Goal: Task Accomplishment & Management: Use online tool/utility

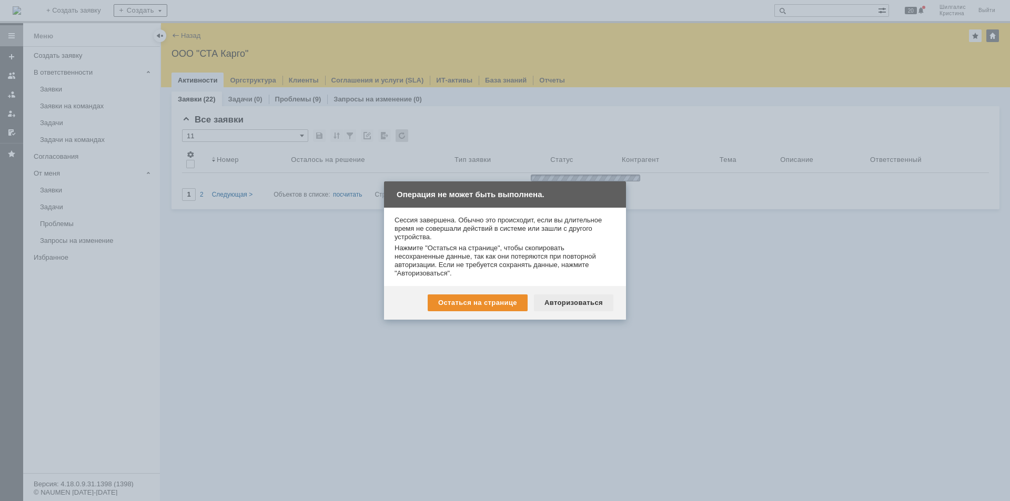
click at [592, 299] on div "Авторизоваться" at bounding box center [573, 302] width 79 height 17
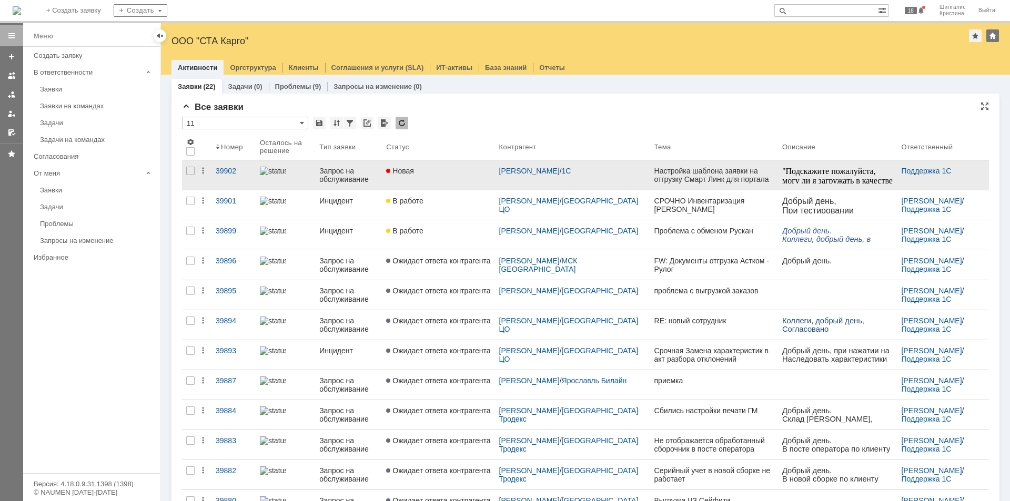
click at [432, 168] on div "Новая" at bounding box center [438, 171] width 104 height 8
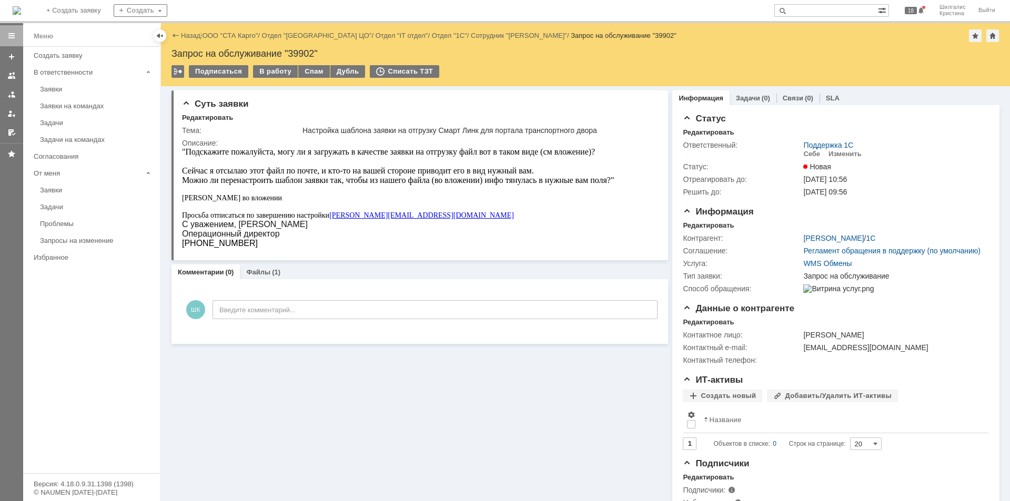
click at [237, 35] on link "ООО "СТА Карго"" at bounding box center [230, 36] width 56 height 8
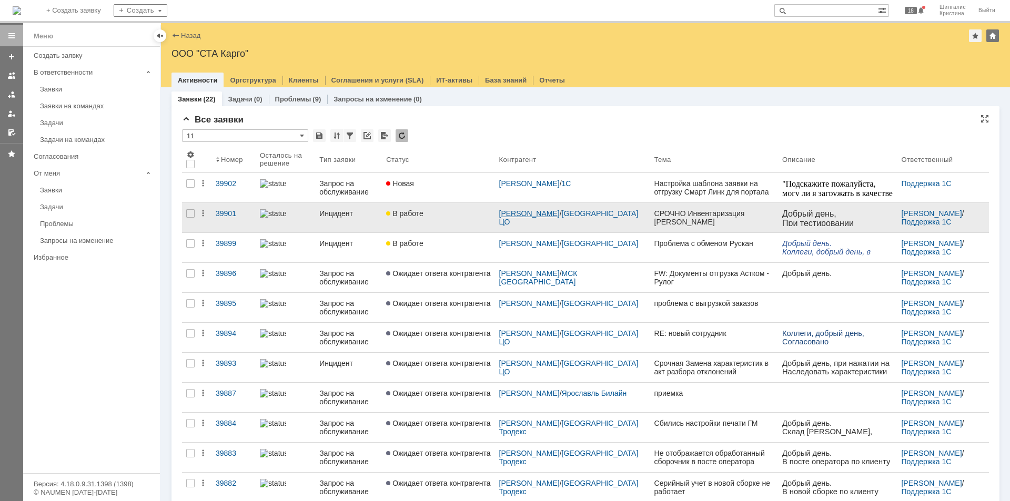
click at [538, 211] on link "Никитина Елена Валерьевна" at bounding box center [529, 213] width 60 height 8
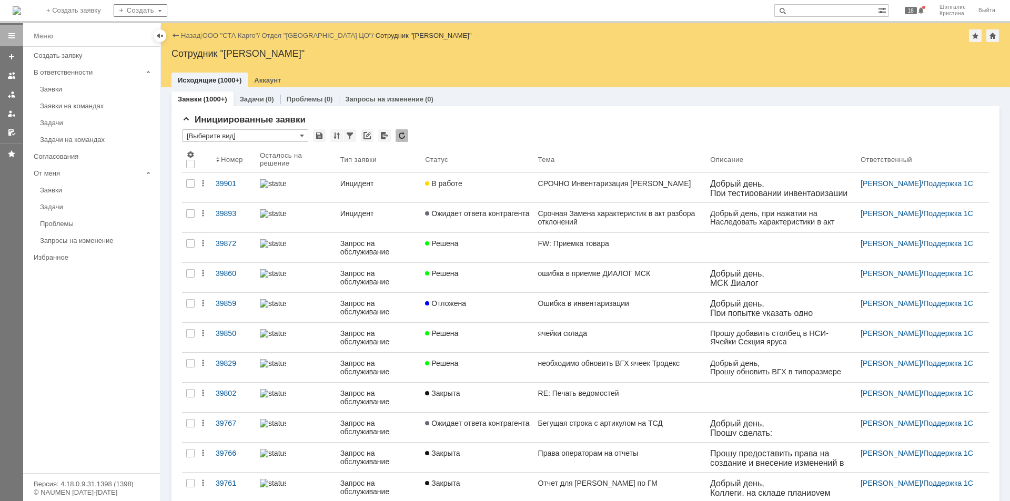
click at [380, 209] on div "Инцидент" at bounding box center [378, 213] width 77 height 8
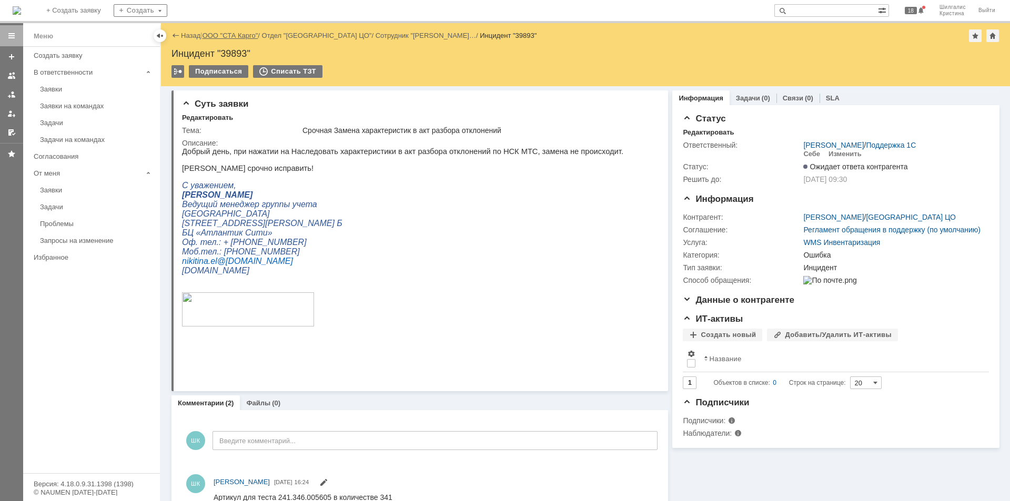
click at [238, 36] on link "ООО "СТА Карго"" at bounding box center [230, 36] width 56 height 8
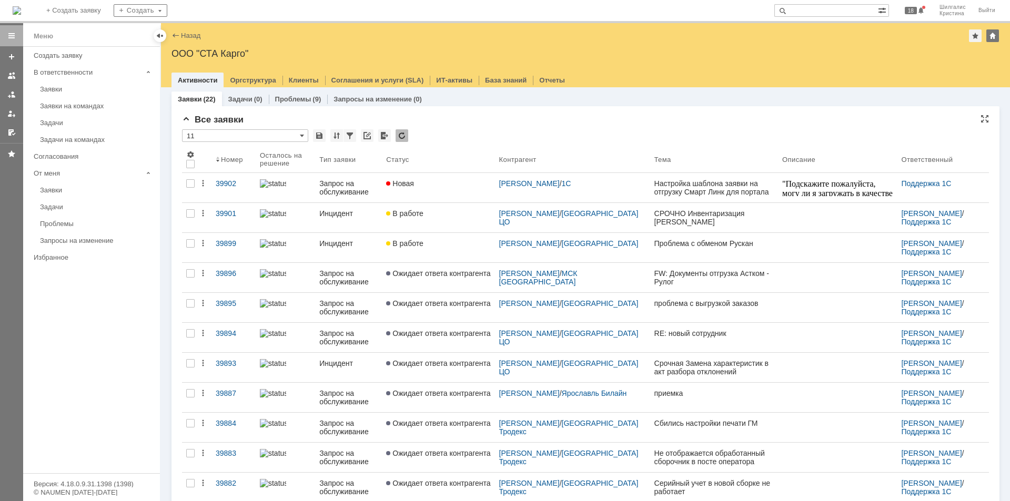
click at [491, 116] on div "Все заявки" at bounding box center [585, 120] width 807 height 11
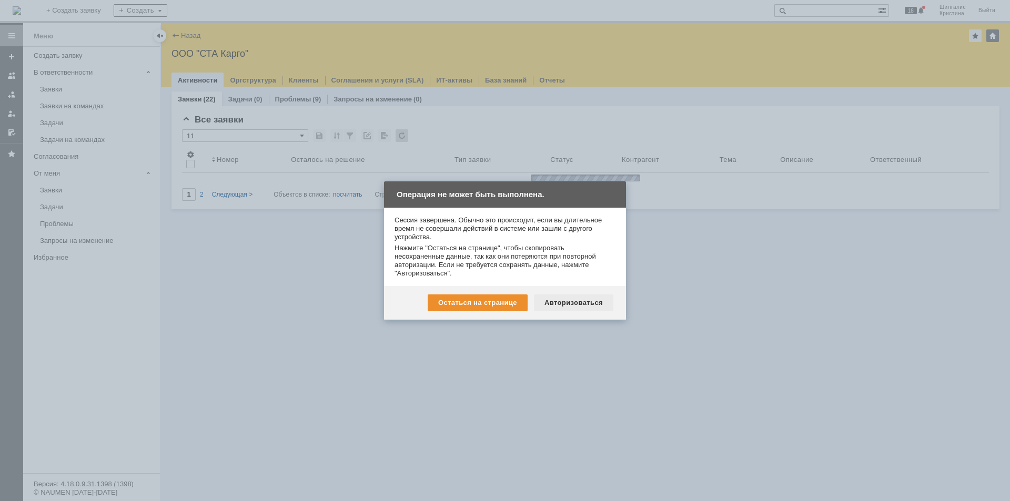
click at [562, 301] on div "Авторизоваться" at bounding box center [573, 302] width 79 height 17
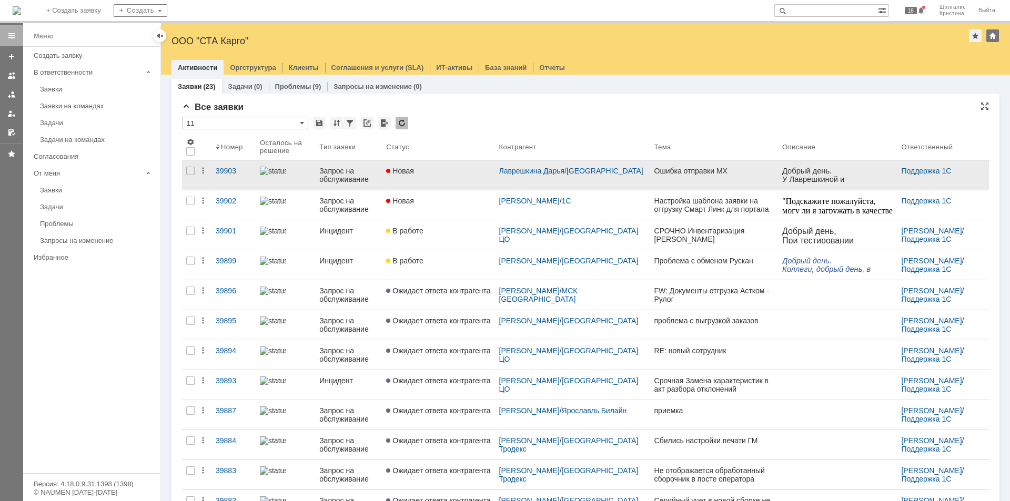
click at [414, 173] on span "Новая" at bounding box center [400, 171] width 28 height 8
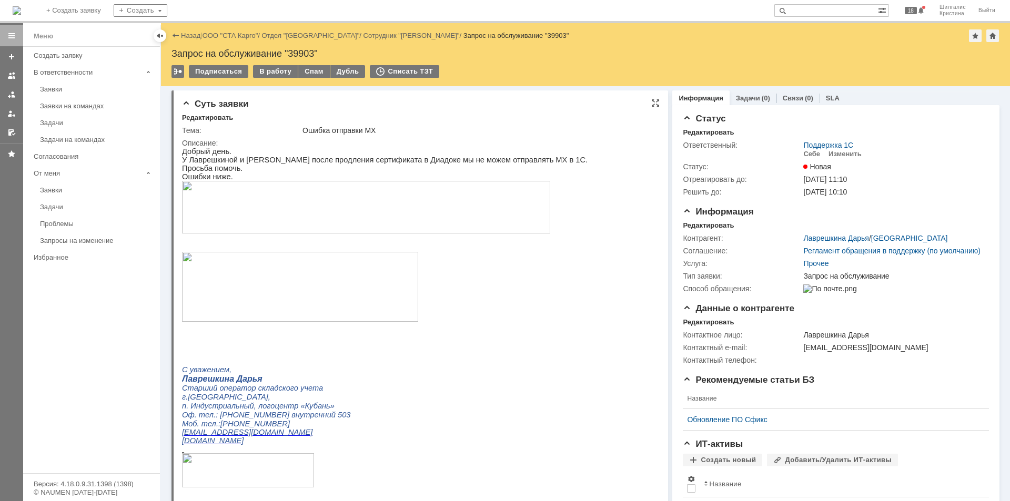
click at [225, 202] on img at bounding box center [366, 207] width 368 height 53
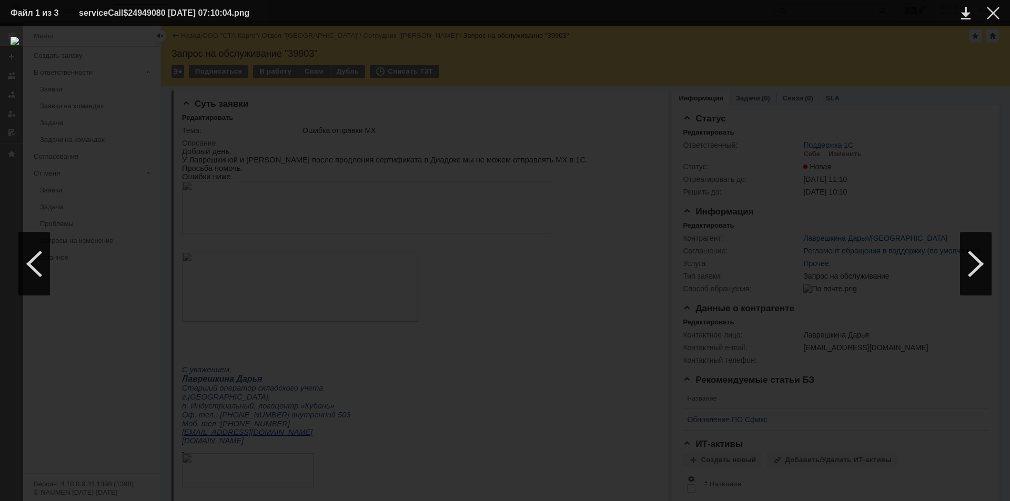
drag, startPoint x: 992, startPoint y: 14, endPoint x: 931, endPoint y: 51, distance: 71.1
click at [991, 14] on div at bounding box center [992, 13] width 13 height 13
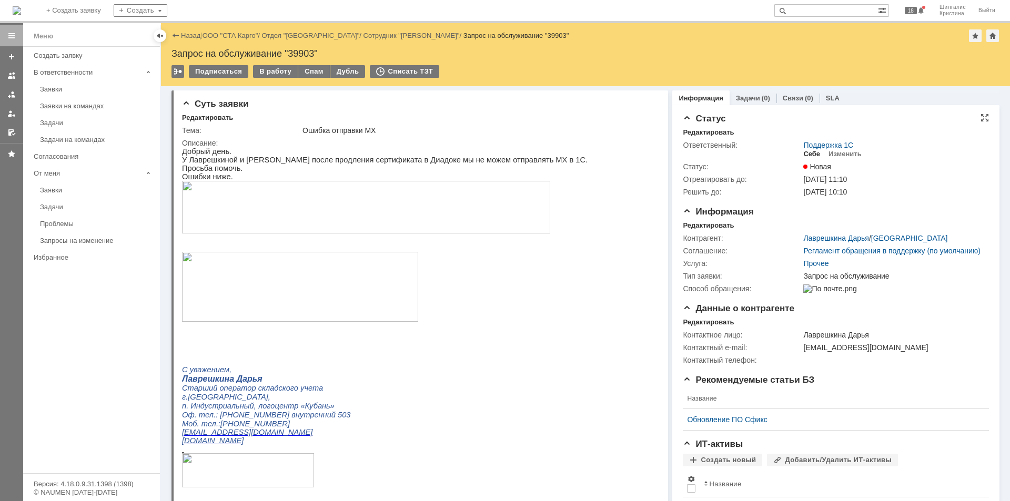
click at [808, 155] on div "Себе" at bounding box center [811, 154] width 17 height 8
click at [273, 72] on div "В работу" at bounding box center [275, 71] width 45 height 13
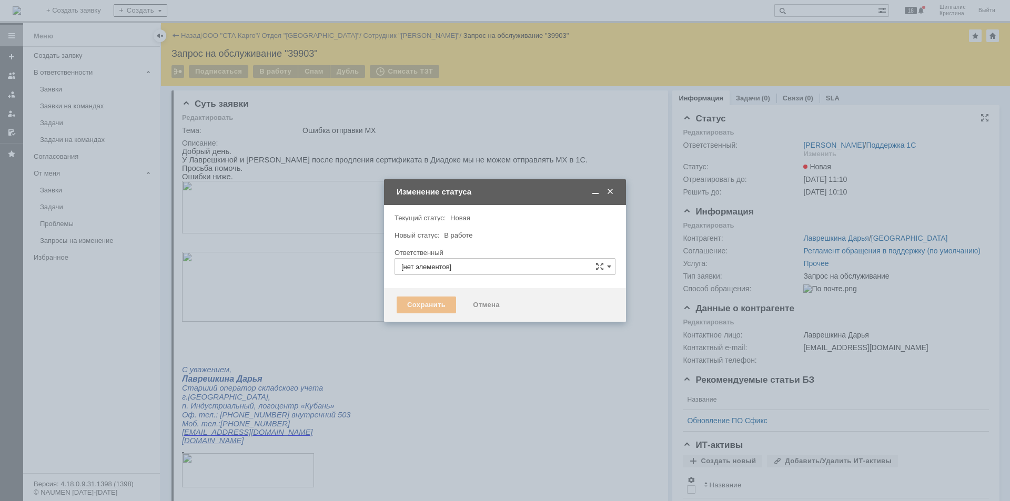
type input "Шилгалис Кристина"
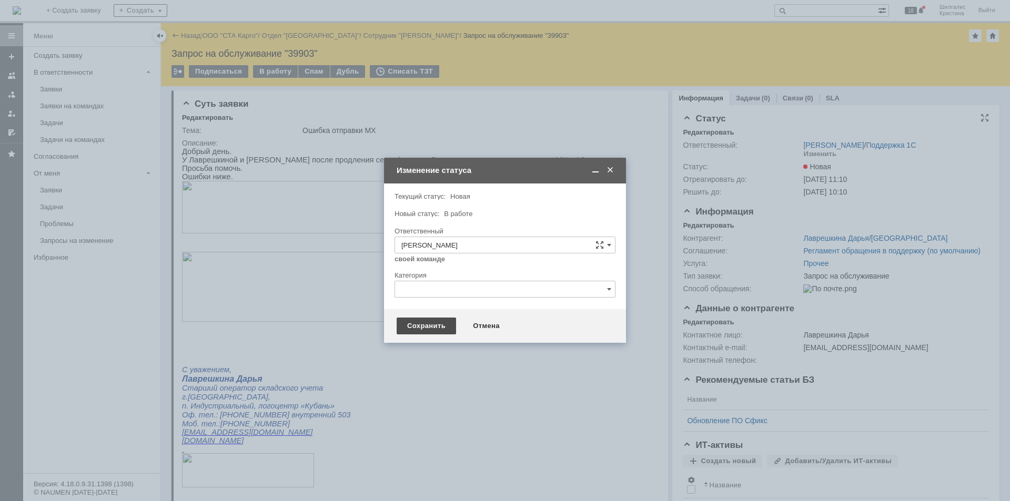
click at [420, 329] on div "Сохранить" at bounding box center [425, 326] width 59 height 17
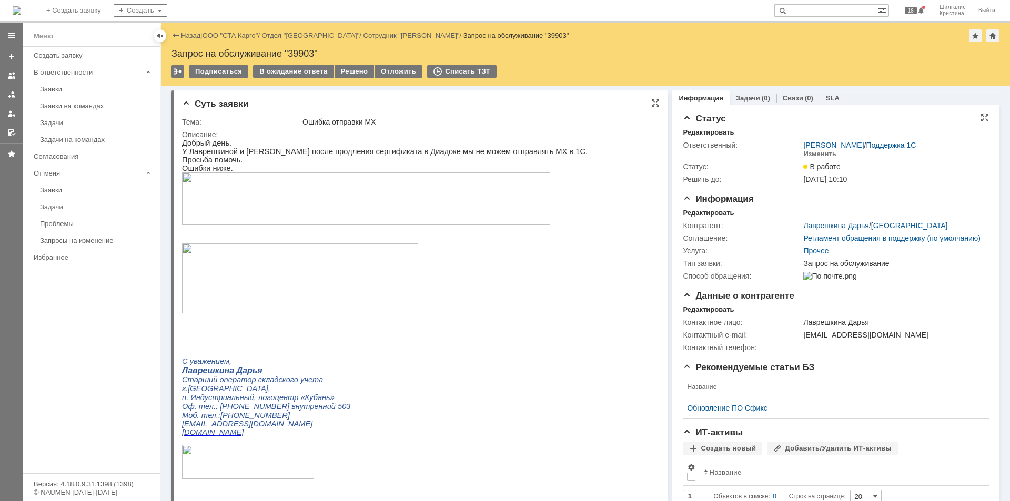
click at [459, 349] on p at bounding box center [384, 344] width 405 height 8
click at [261, 190] on img at bounding box center [366, 198] width 368 height 53
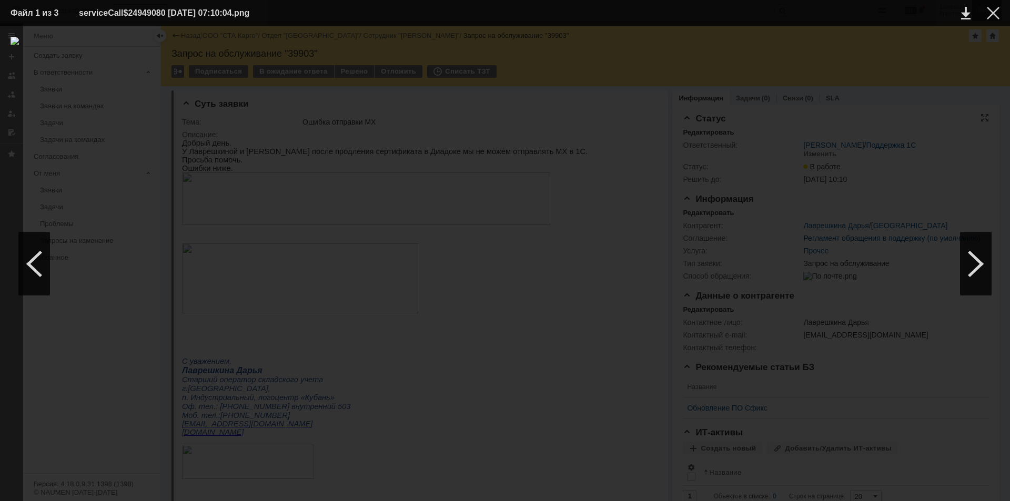
click at [996, 16] on div at bounding box center [992, 13] width 13 height 13
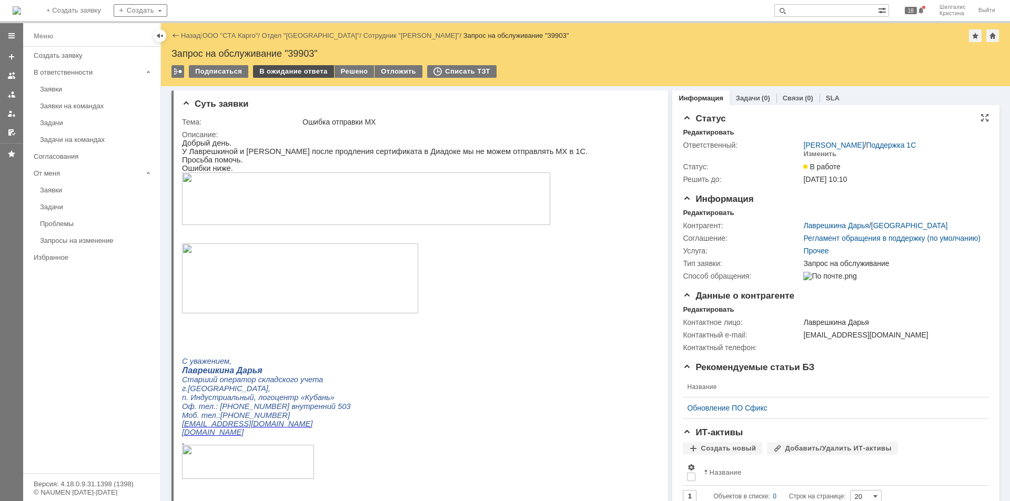
click at [289, 70] on div "В ожидание ответа" at bounding box center [293, 71] width 80 height 13
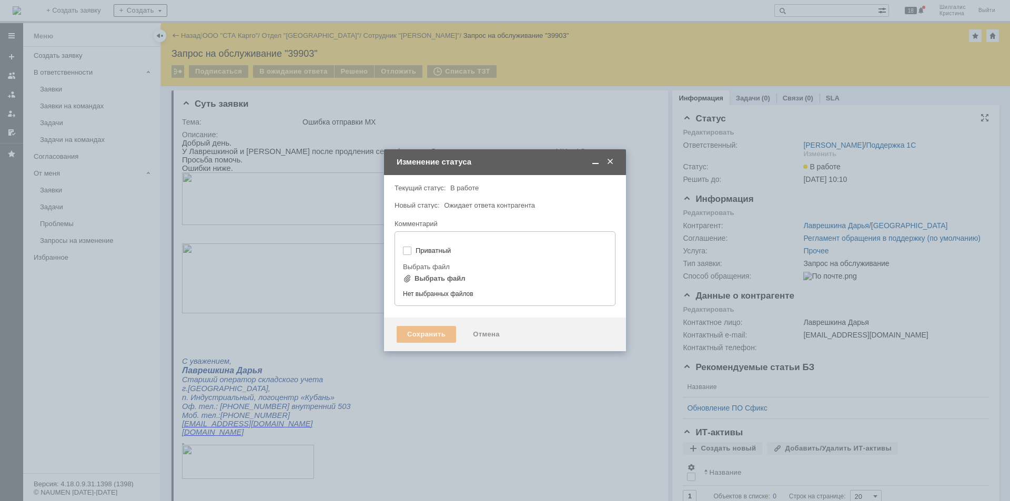
type input "[не указано]"
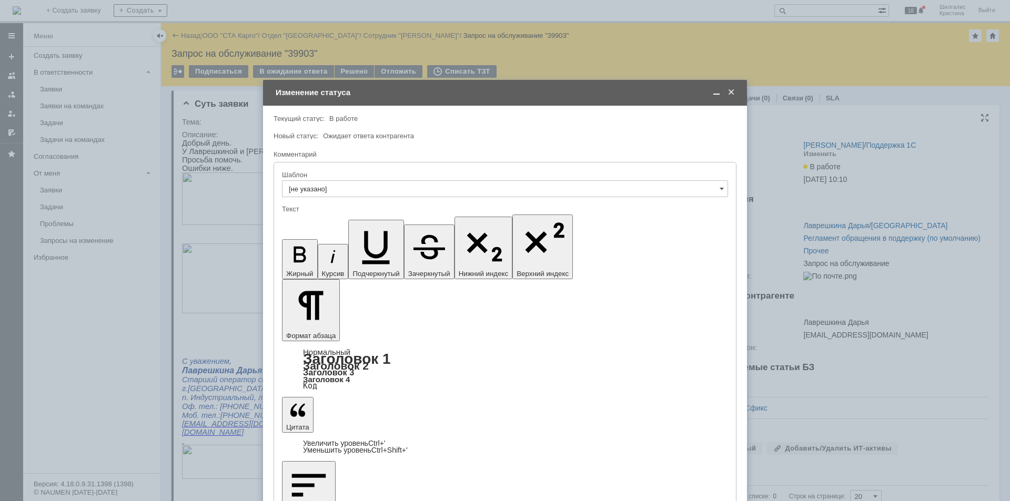
drag, startPoint x: 349, startPoint y: 2971, endPoint x: 343, endPoint y: 2972, distance: 5.9
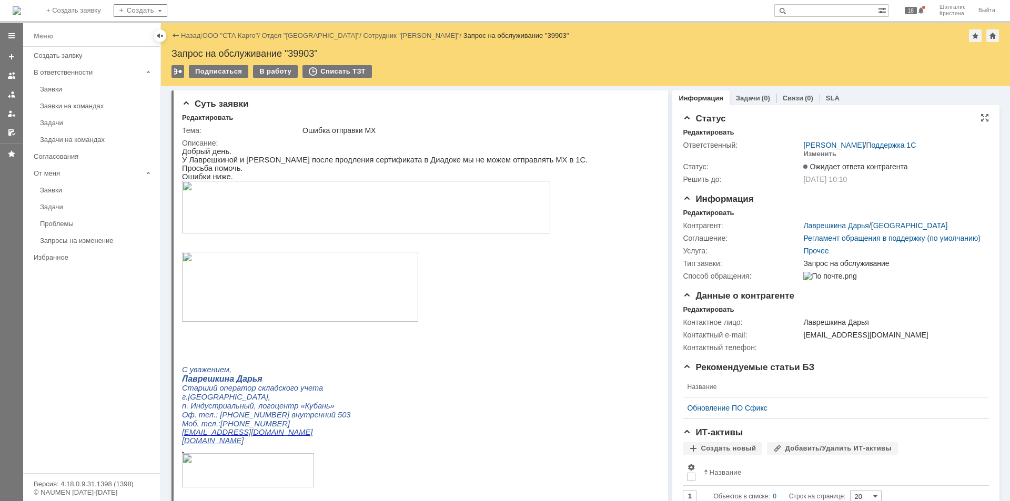
click at [348, 227] on img at bounding box center [366, 207] width 368 height 53
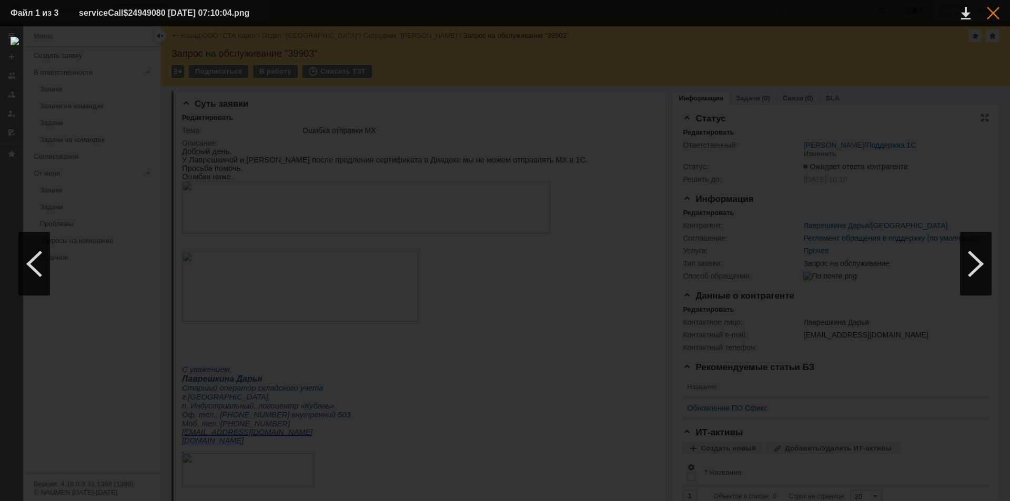
click at [995, 11] on div at bounding box center [992, 13] width 13 height 13
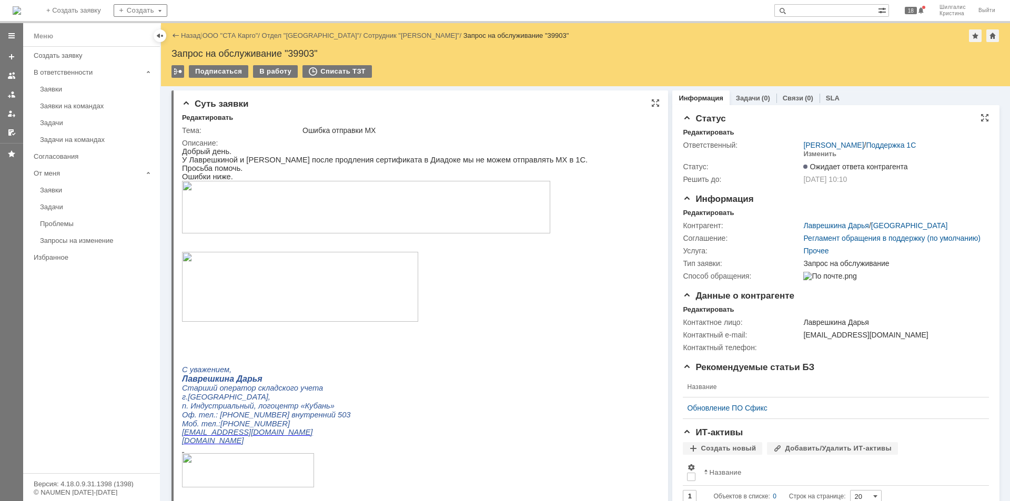
drag, startPoint x: 263, startPoint y: 176, endPoint x: 262, endPoint y: 186, distance: 10.0
click at [263, 177] on p "Ошибки ниже." at bounding box center [384, 176] width 405 height 8
click at [263, 204] on img at bounding box center [366, 207] width 368 height 53
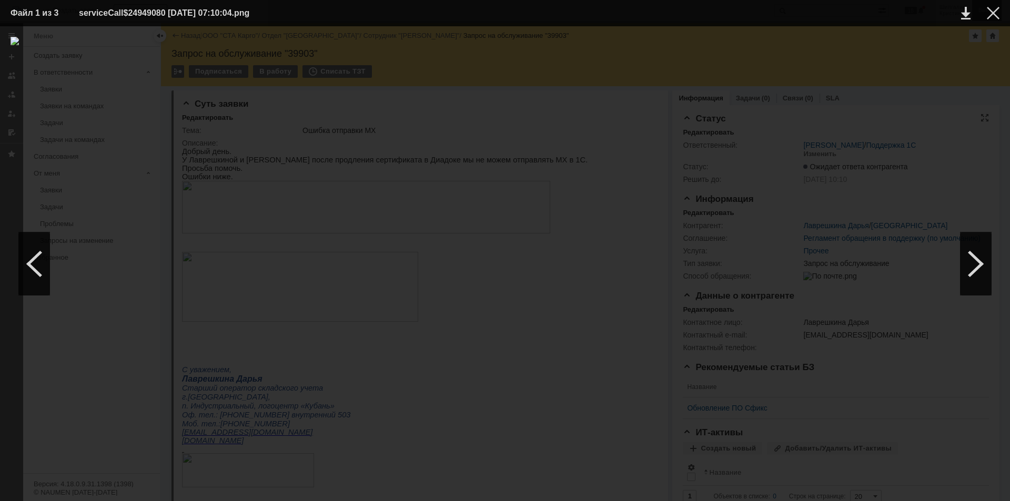
drag, startPoint x: 997, startPoint y: 13, endPoint x: 979, endPoint y: 19, distance: 19.5
click at [997, 15] on div at bounding box center [992, 13] width 13 height 13
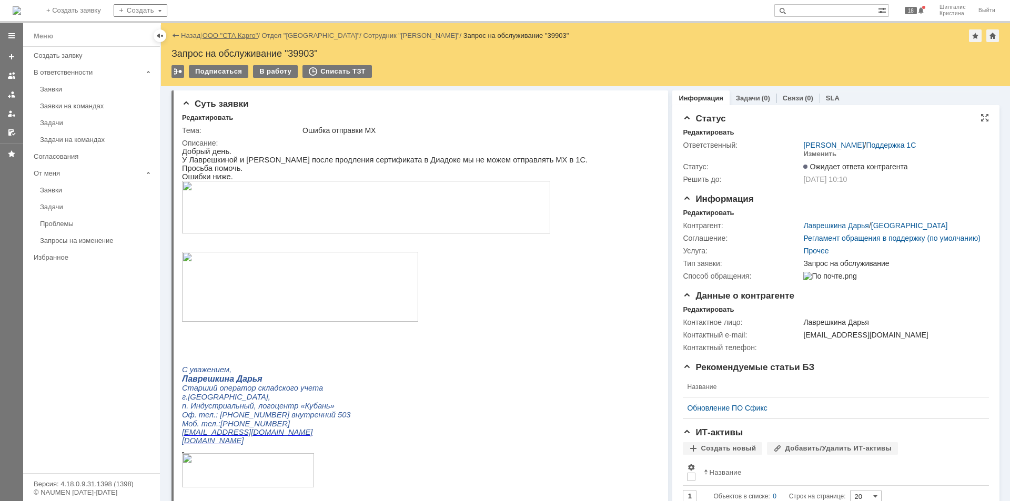
click at [229, 34] on link "ООО "СТА Карго"" at bounding box center [230, 36] width 56 height 8
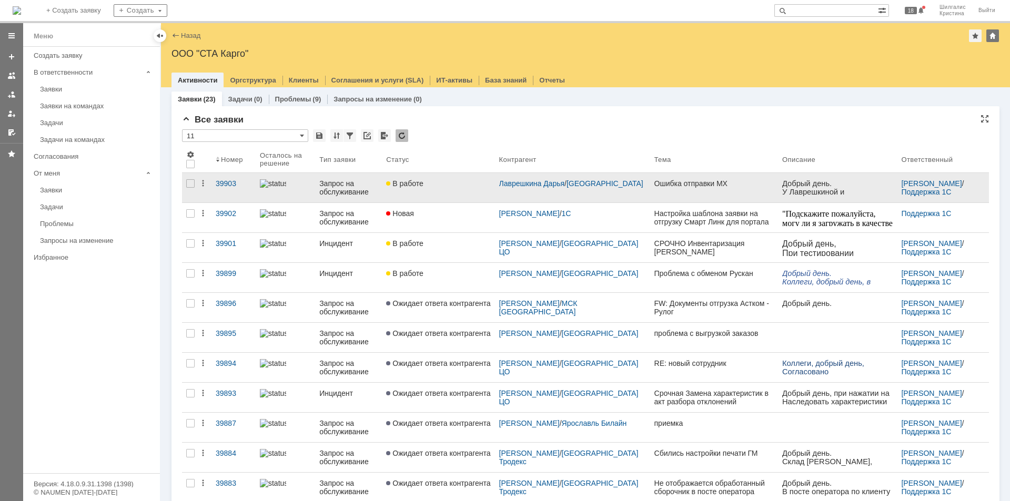
click at [468, 194] on link "В работе" at bounding box center [438, 187] width 113 height 29
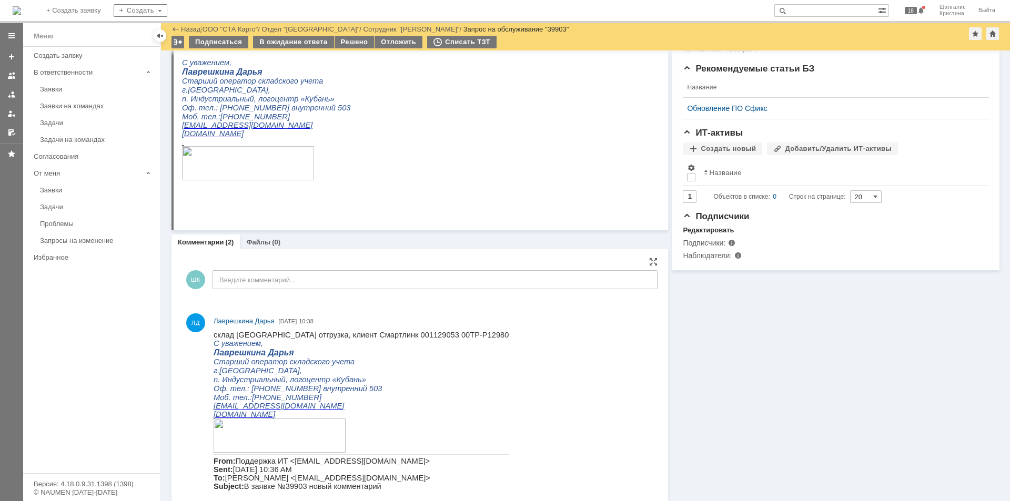
scroll to position [369, 0]
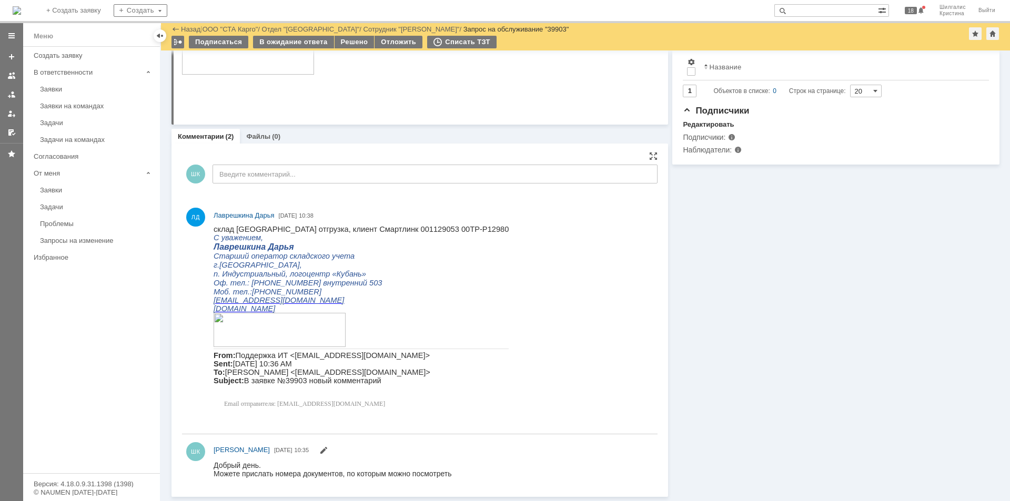
click at [388, 230] on span "склад Краснодар отгрузка, клиент Смартлинк 001129053 00ТР-Р12980" at bounding box center [360, 229] width 295 height 8
copy span "001129053"
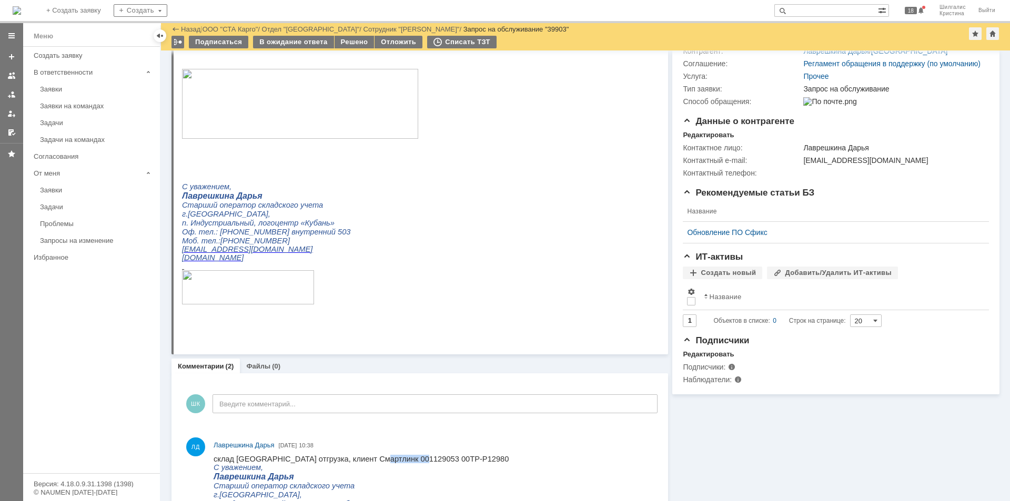
scroll to position [54, 0]
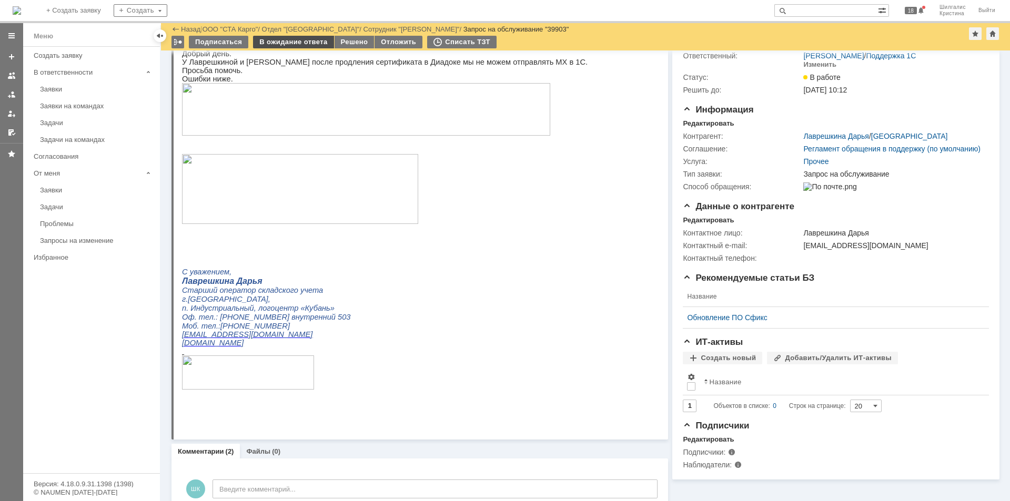
click at [297, 38] on div "В ожидание ответа" at bounding box center [293, 42] width 80 height 13
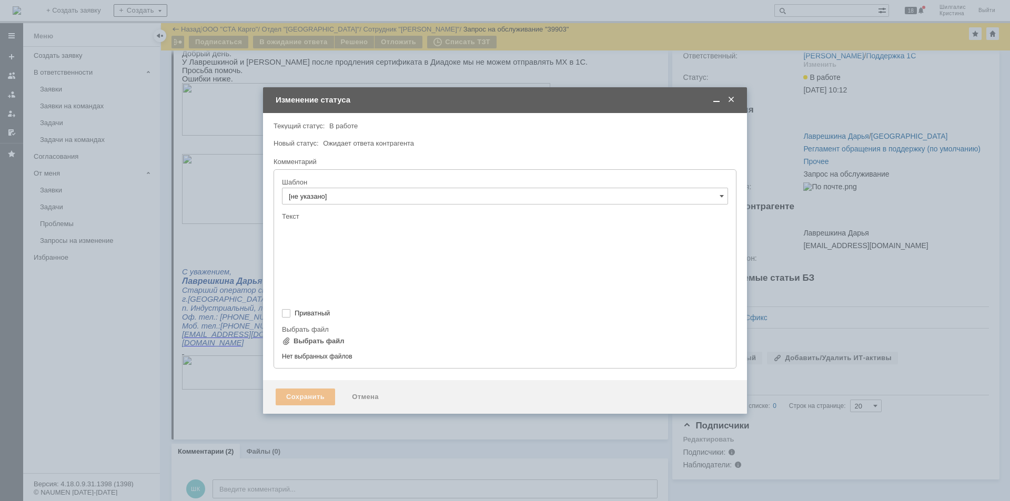
scroll to position [0, 0]
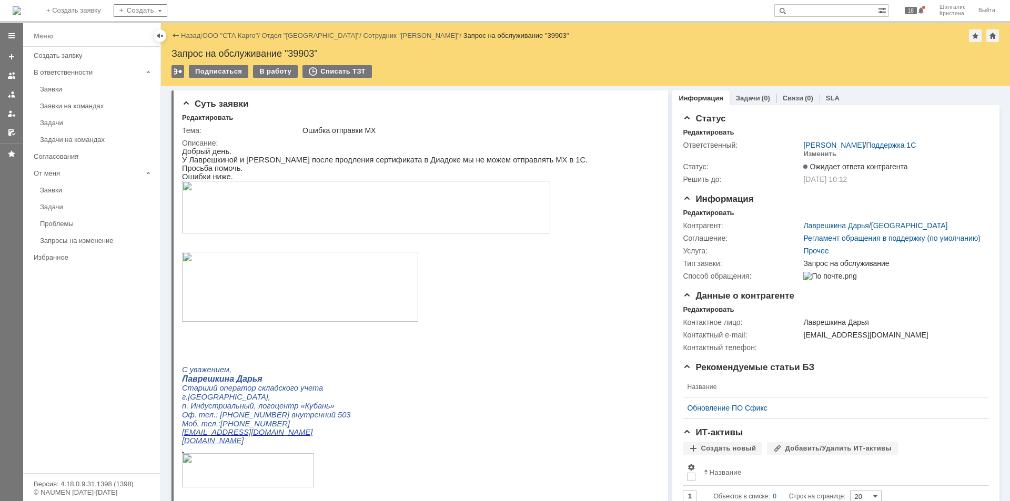
click at [72, 83] on link "Заявки" at bounding box center [97, 89] width 122 height 16
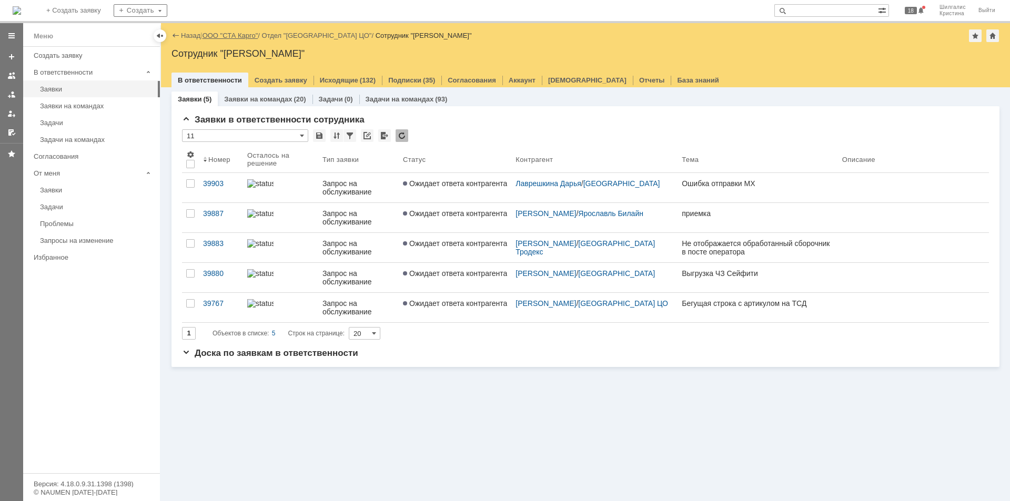
click at [237, 33] on link "ООО "СТА Карго"" at bounding box center [230, 36] width 56 height 8
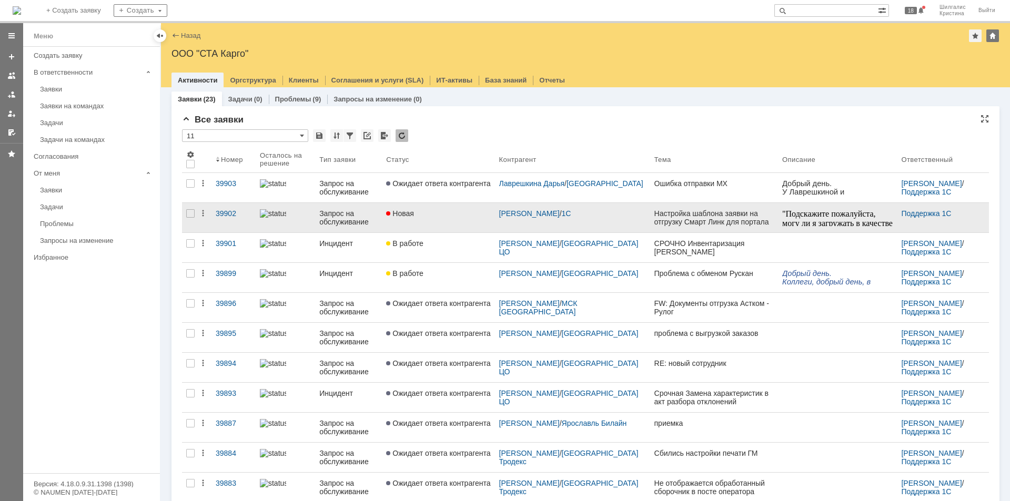
click at [455, 208] on link "Новая" at bounding box center [438, 217] width 113 height 29
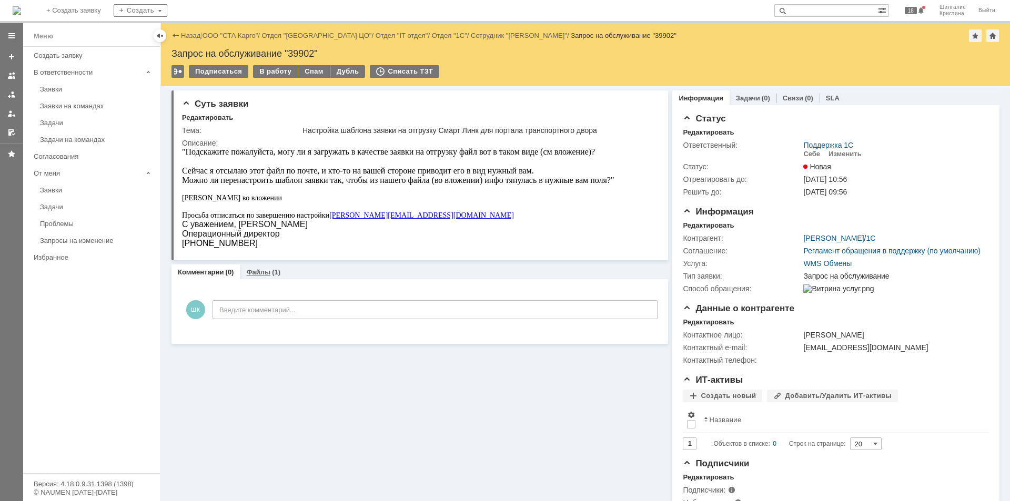
click at [261, 273] on link "Файлы" at bounding box center [258, 272] width 24 height 8
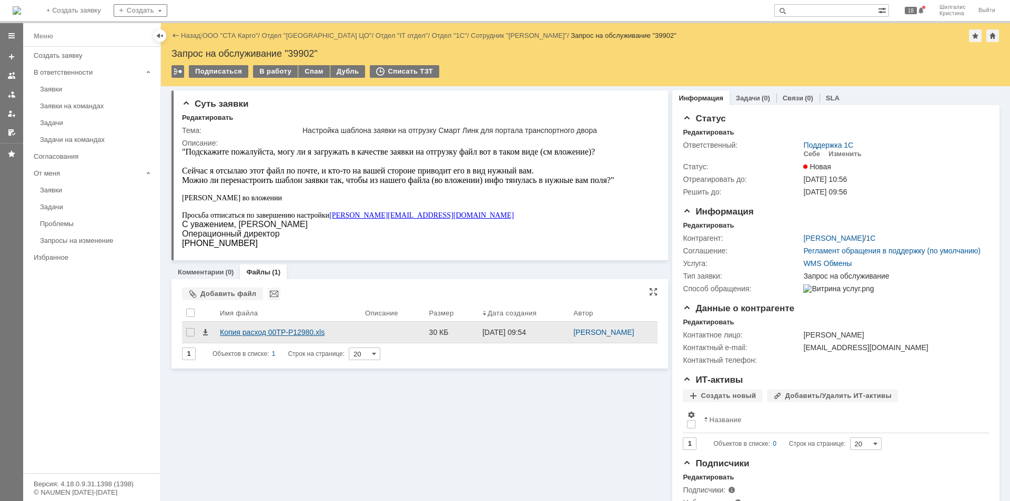
click at [251, 335] on div "Копия расход 00ТР-Р12980.xls" at bounding box center [288, 332] width 137 height 8
click at [248, 332] on div "Копия расход 00ТР-Р12980.xls" at bounding box center [288, 332] width 137 height 8
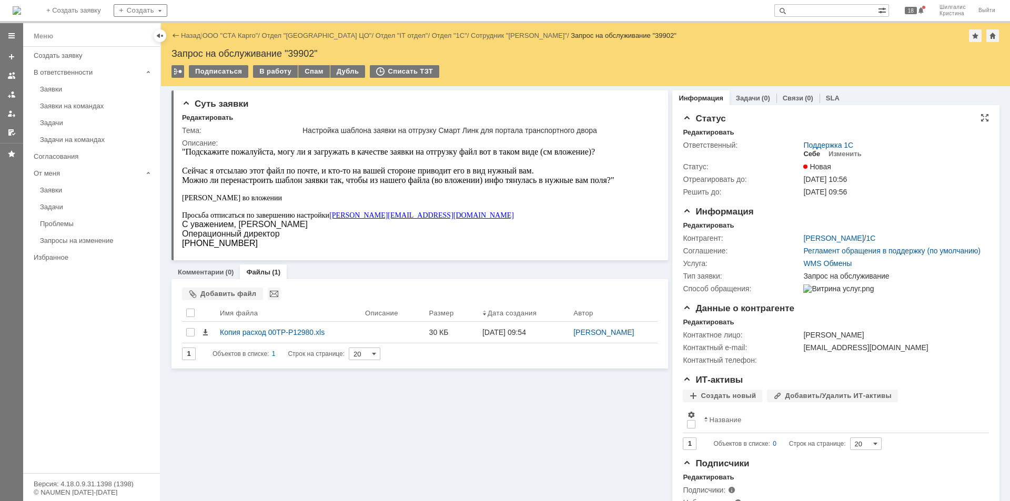
click at [807, 153] on div "Себе" at bounding box center [811, 154] width 17 height 8
click at [274, 73] on div "В работу" at bounding box center [275, 71] width 45 height 13
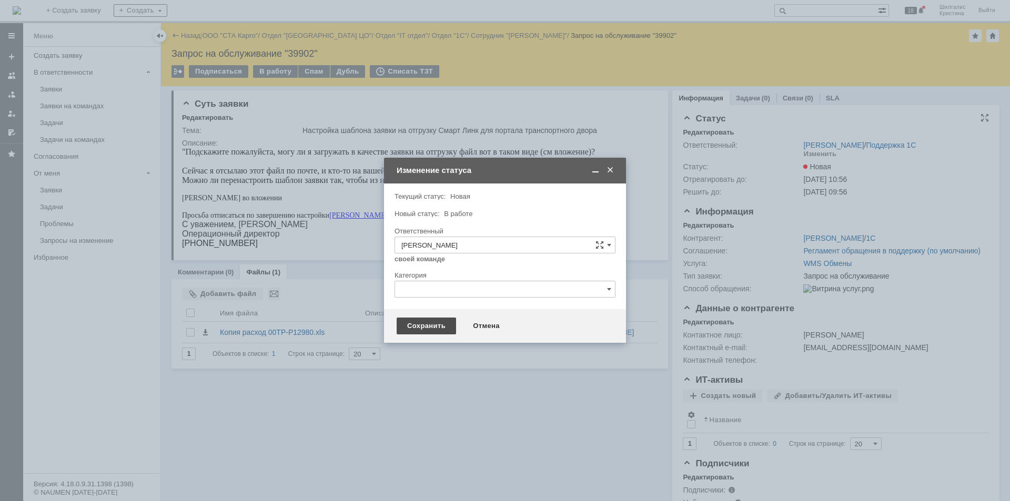
click at [424, 327] on div "Сохранить" at bounding box center [425, 326] width 59 height 17
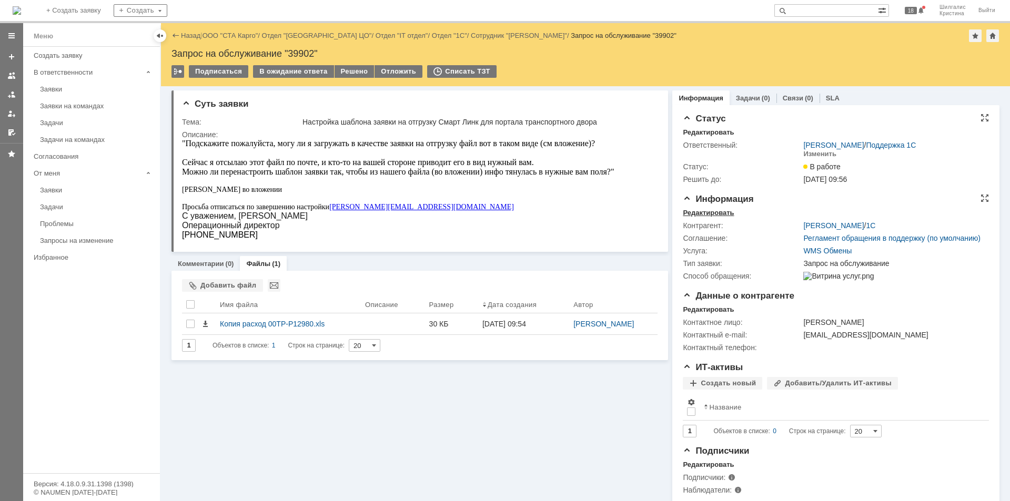
click at [713, 213] on div "Редактировать" at bounding box center [708, 213] width 51 height 8
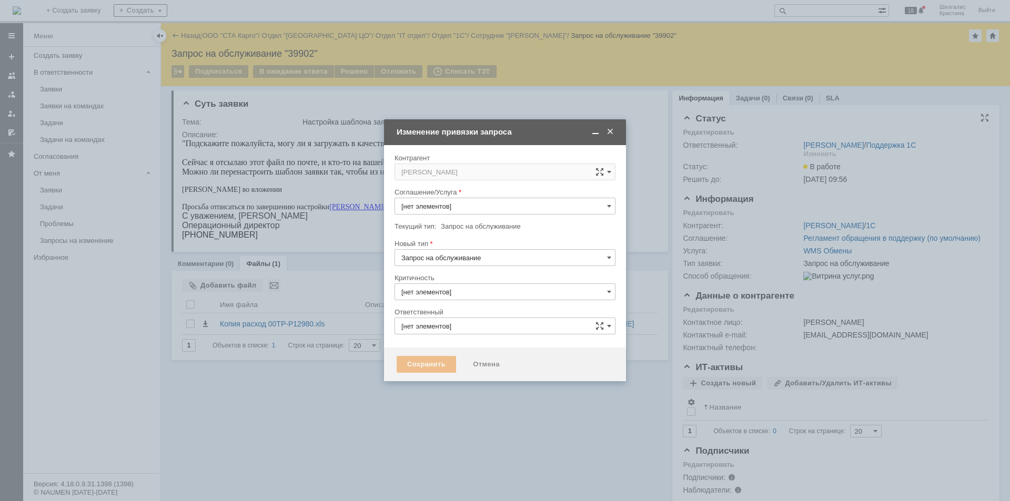
type input "3. Низкая"
type input "WMS Обмены"
type input "Шилгалис Кристина"
type input "[не указано]"
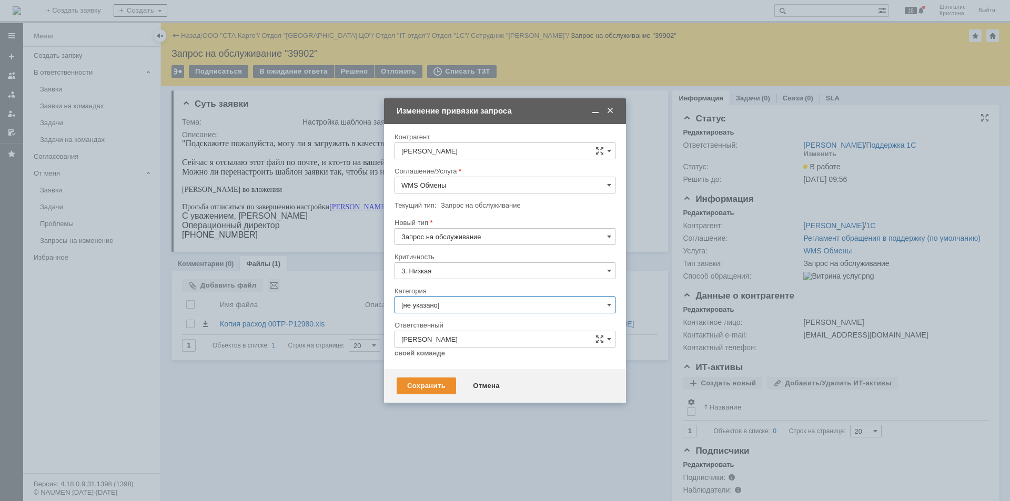
click at [421, 308] on input "[не указано]" at bounding box center [504, 305] width 221 height 17
click at [430, 364] on div "Изменение" at bounding box center [505, 359] width 220 height 17
type input "Изменение"
click at [427, 384] on div "Сохранить" at bounding box center [425, 386] width 59 height 17
